Goal: Transaction & Acquisition: Download file/media

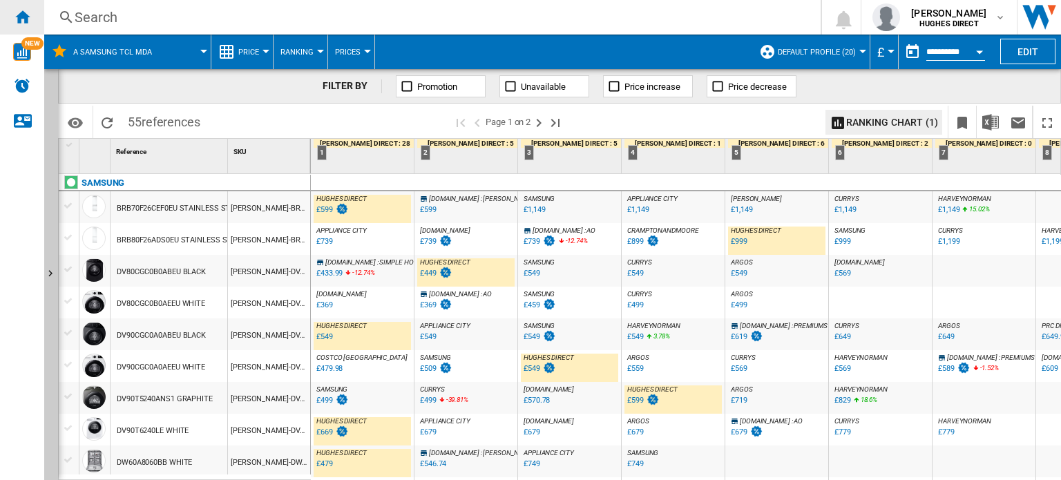
scroll to position [1321, 0]
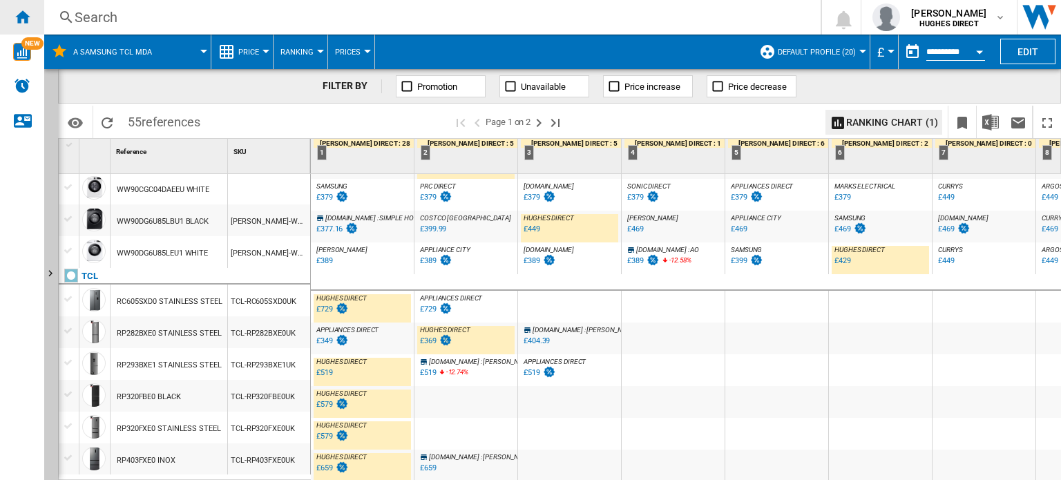
click at [19, 16] on ng-md-icon "Home" at bounding box center [22, 16] width 17 height 17
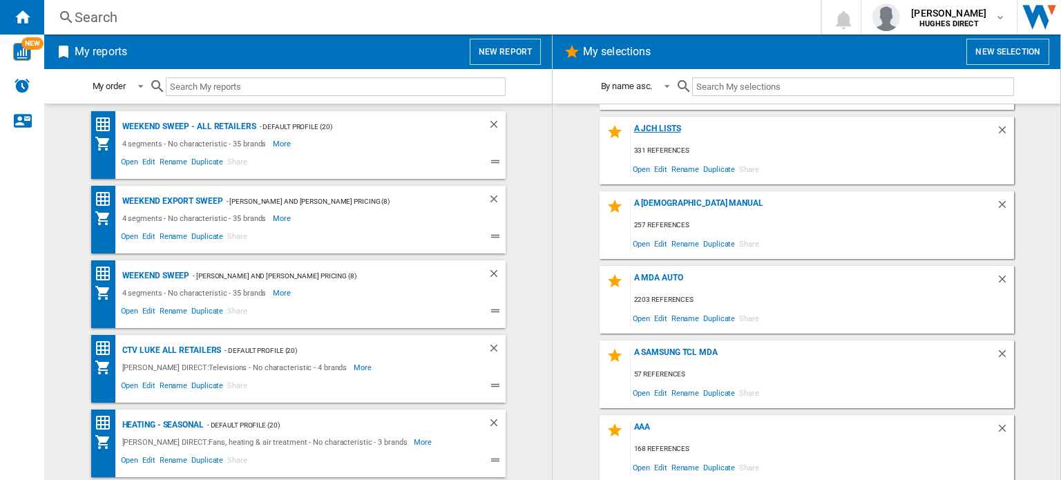
scroll to position [138, 0]
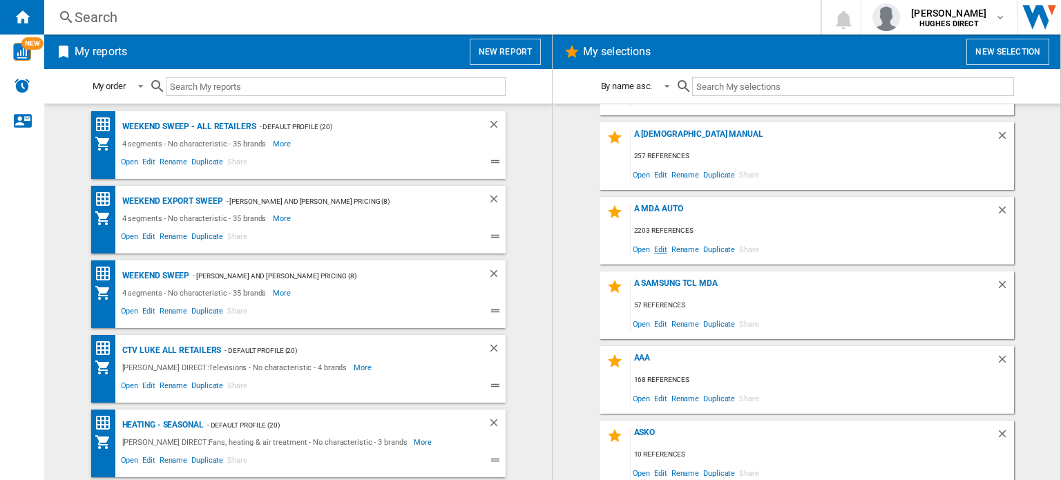
click at [653, 251] on span "Edit" at bounding box center [660, 249] width 17 height 19
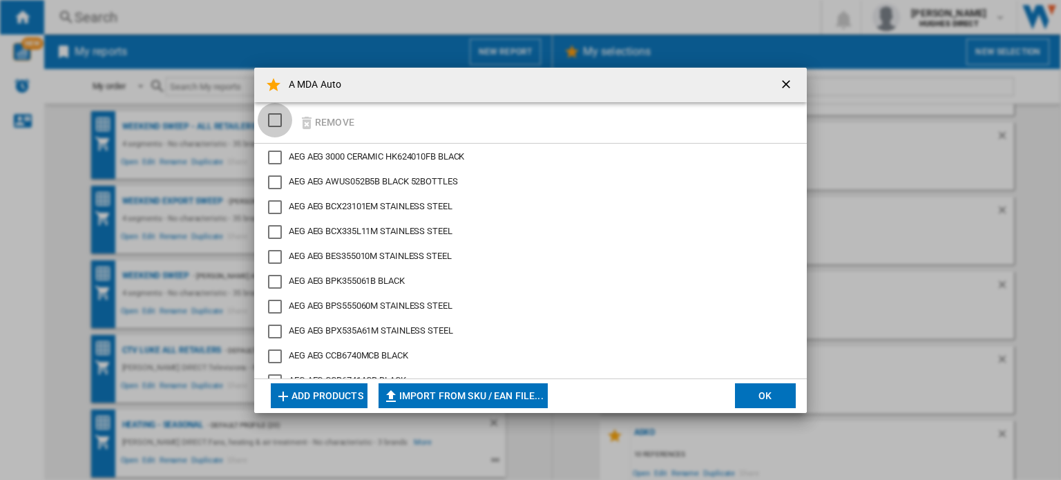
click at [279, 121] on div "SELECTIONS.EDITION_POPUP.SELECT_DESELECT" at bounding box center [275, 120] width 14 height 14
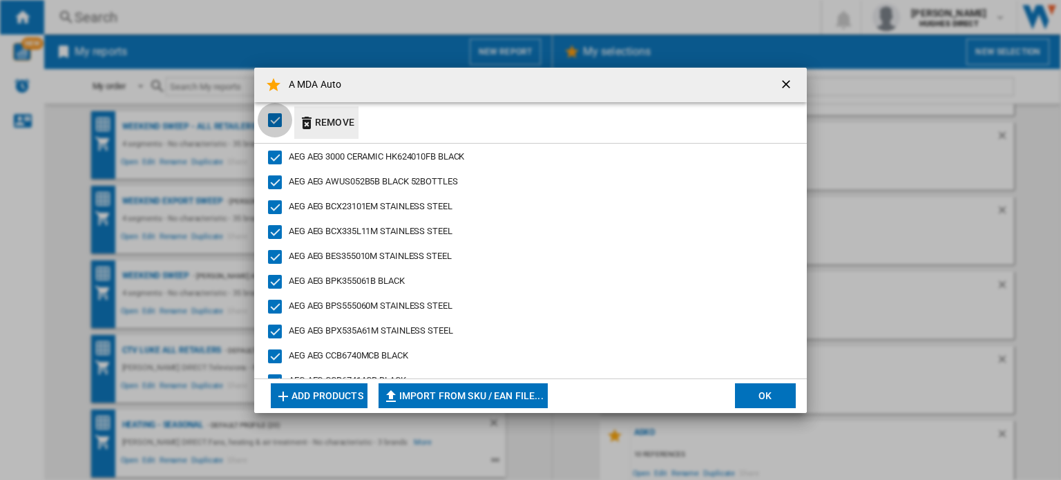
click at [324, 124] on button "Remove" at bounding box center [326, 122] width 64 height 32
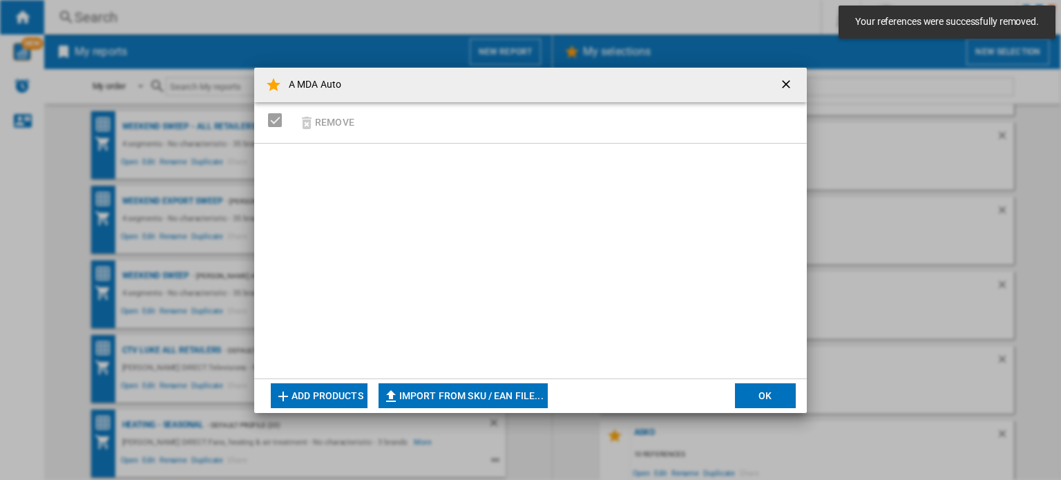
scroll to position [743, 0]
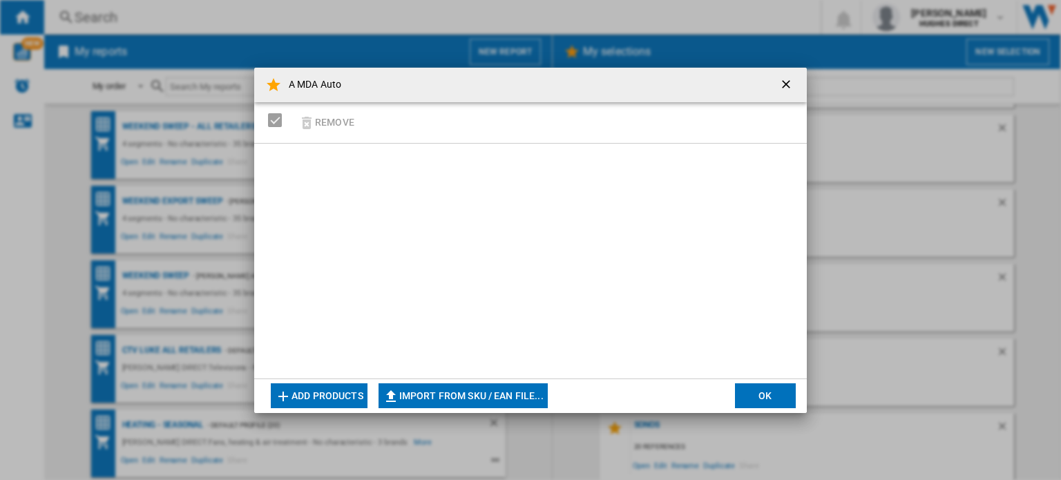
click at [486, 405] on button "Import from SKU / EAN file..." at bounding box center [463, 395] width 169 height 25
type input "**********"
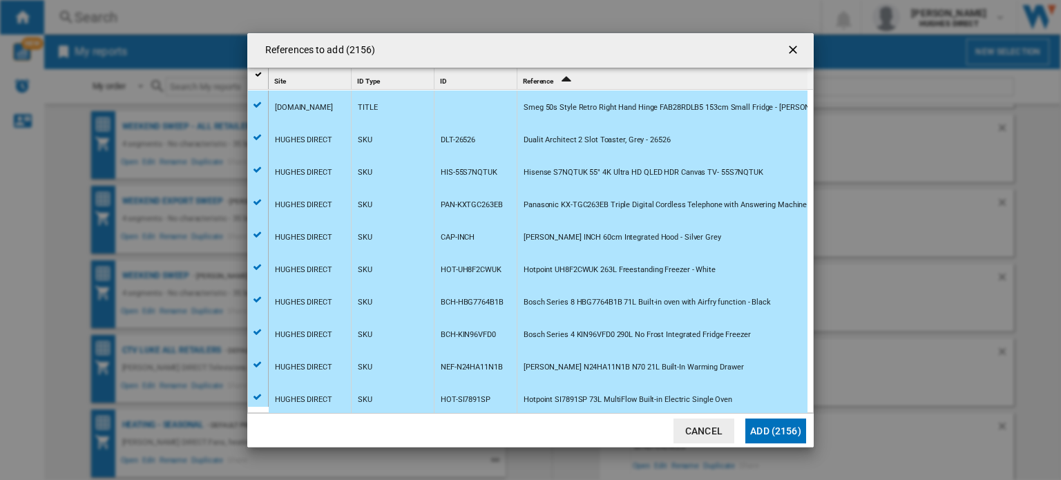
click at [771, 429] on button "Add (2156)" at bounding box center [775, 431] width 61 height 25
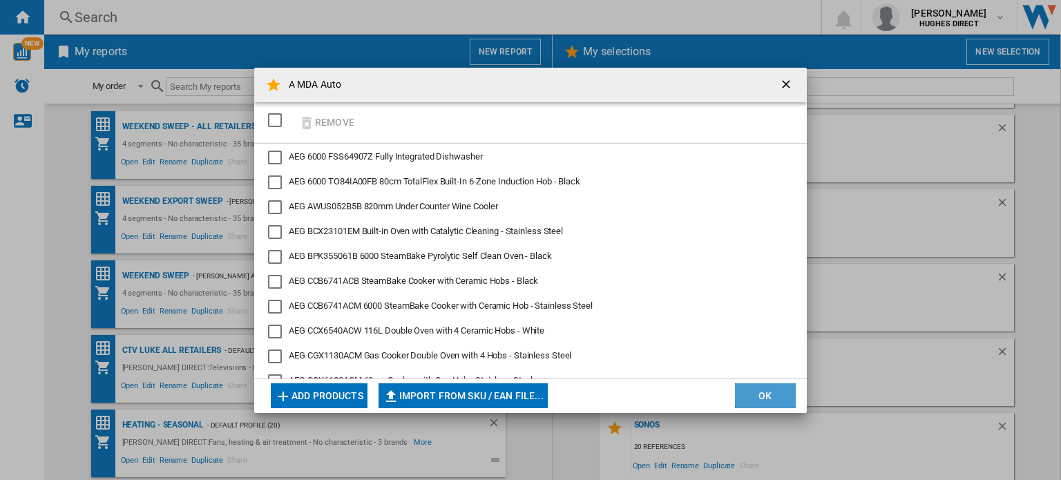
click at [783, 390] on button "OK" at bounding box center [765, 395] width 61 height 25
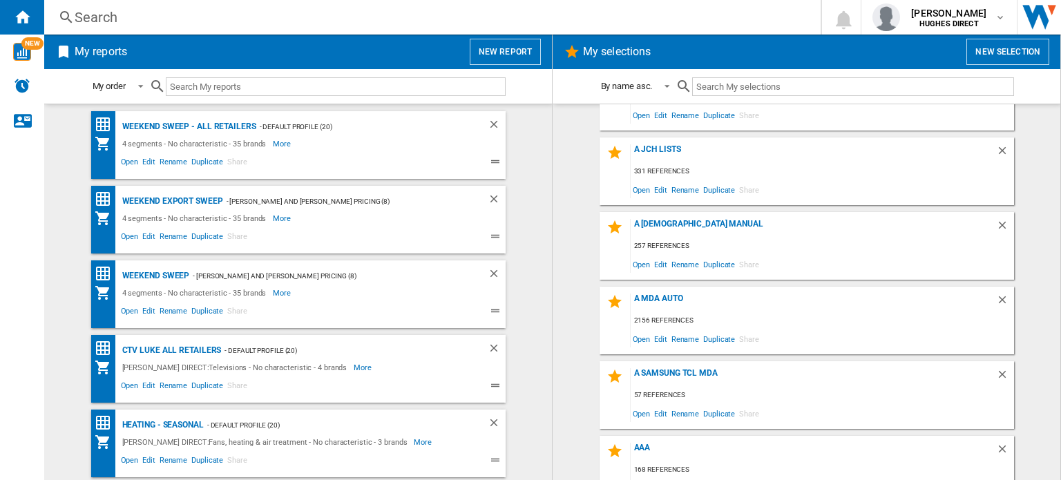
scroll to position [69, 0]
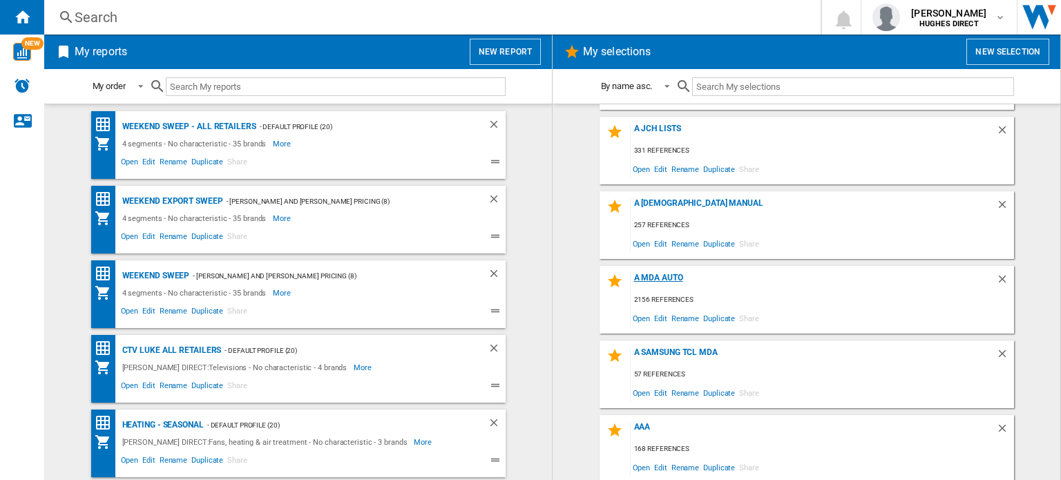
click at [661, 281] on div "A MDA Auto" at bounding box center [813, 282] width 365 height 19
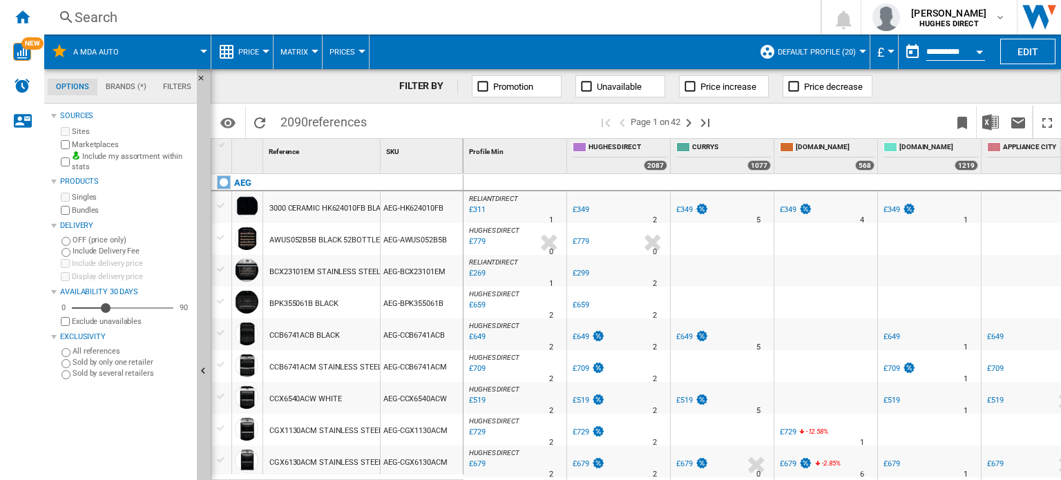
click at [829, 52] on span "Default profile (20)" at bounding box center [817, 52] width 78 height 9
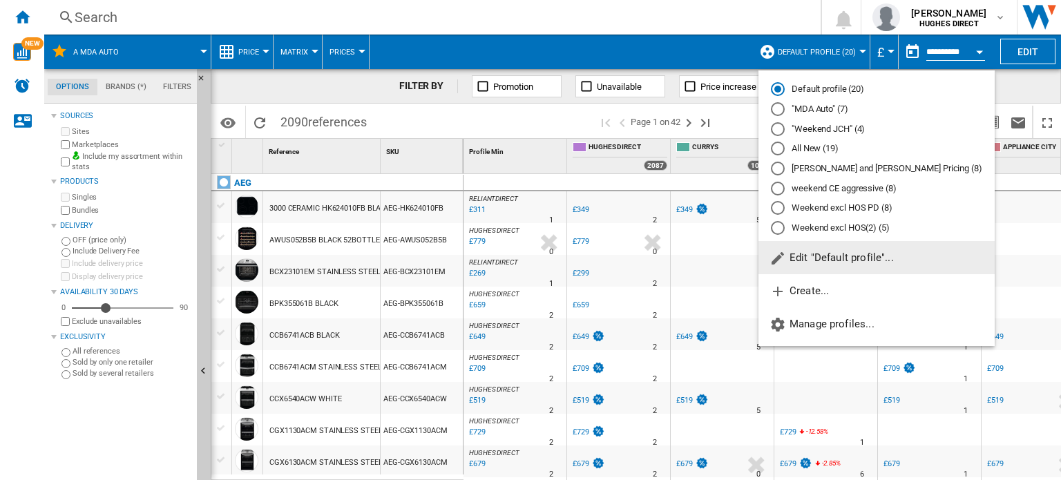
click at [812, 111] on md-radio-button ""MDA Auto" (7)" at bounding box center [876, 109] width 211 height 13
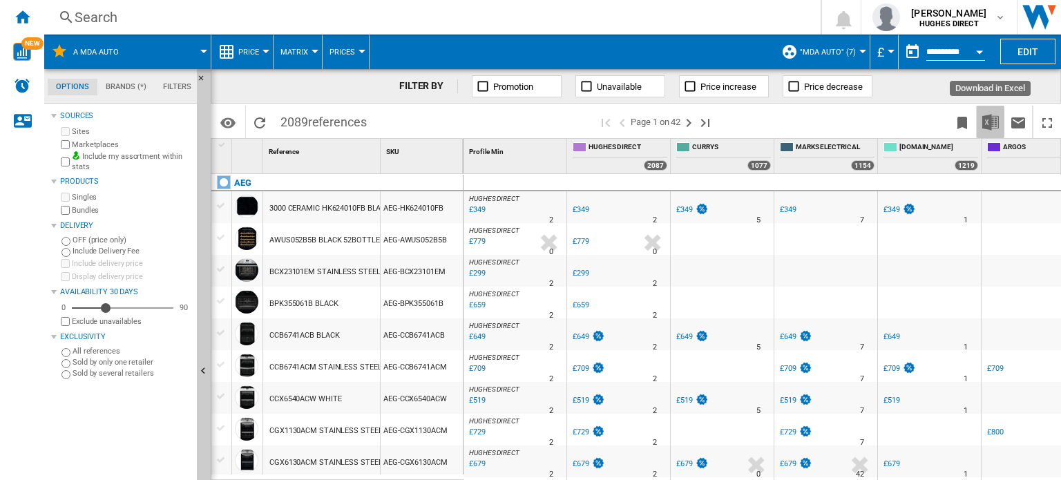
click at [987, 115] on img "Download in Excel" at bounding box center [990, 122] width 17 height 17
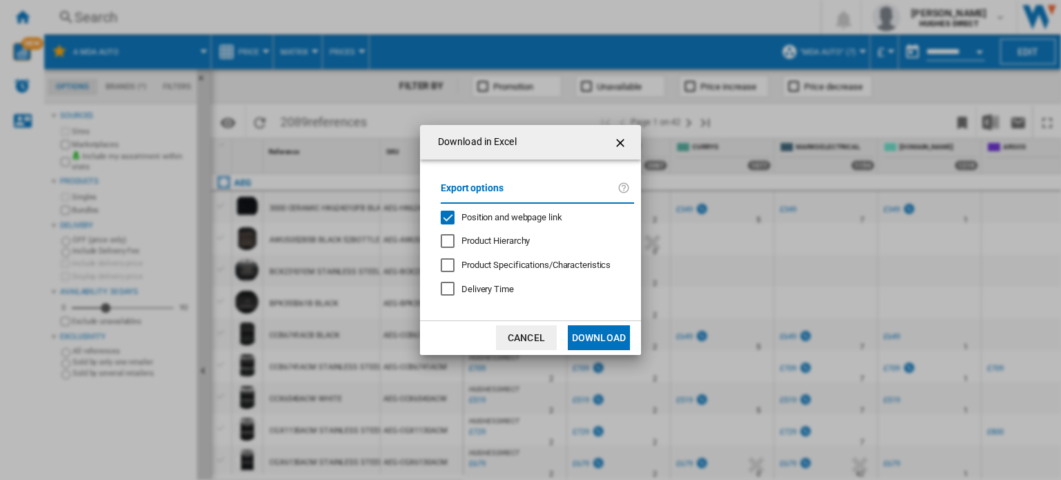
click at [448, 215] on div "Position and webpage link" at bounding box center [448, 218] width 14 height 14
click at [583, 338] on button "Download" at bounding box center [599, 337] width 62 height 25
